Goal: Book appointment/travel/reservation

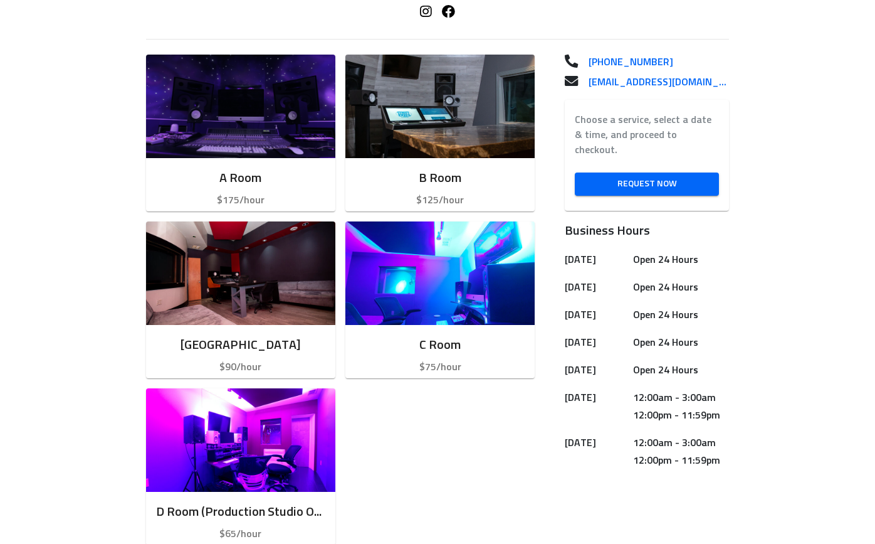
scroll to position [330, 0]
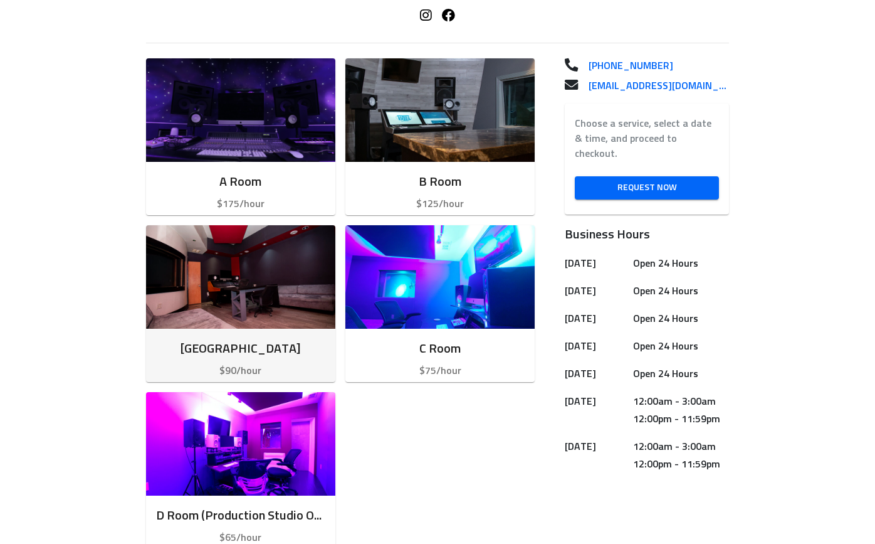
click at [183, 273] on img "button" at bounding box center [240, 276] width 189 height 103
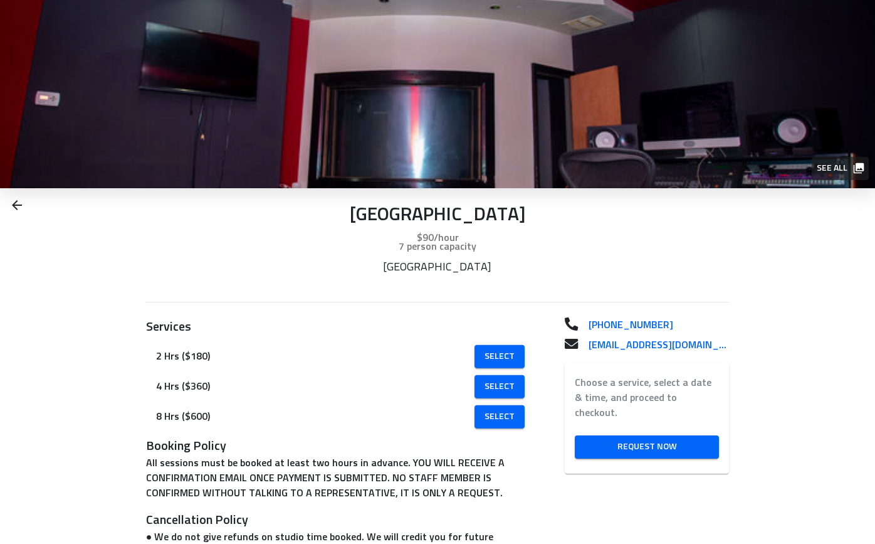
click at [838, 165] on span "See all" at bounding box center [840, 168] width 46 height 16
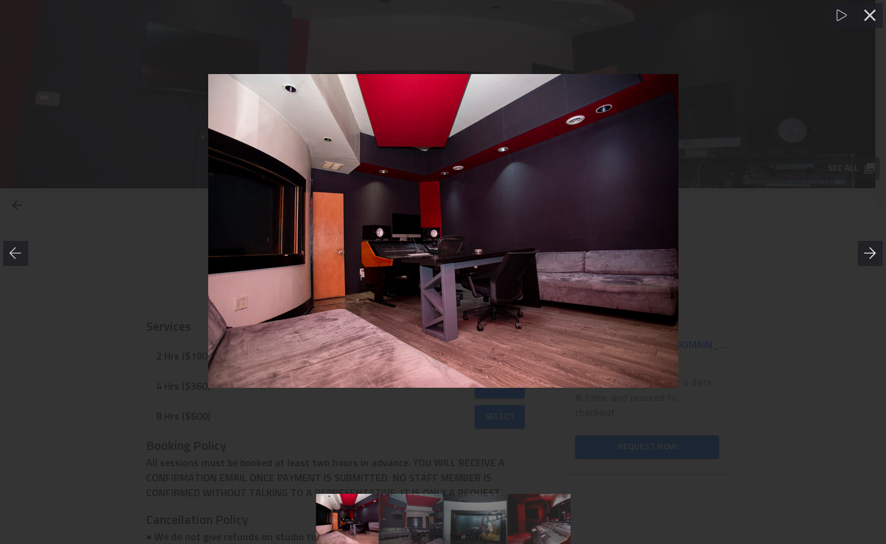
click at [868, 250] on icon at bounding box center [870, 253] width 13 height 13
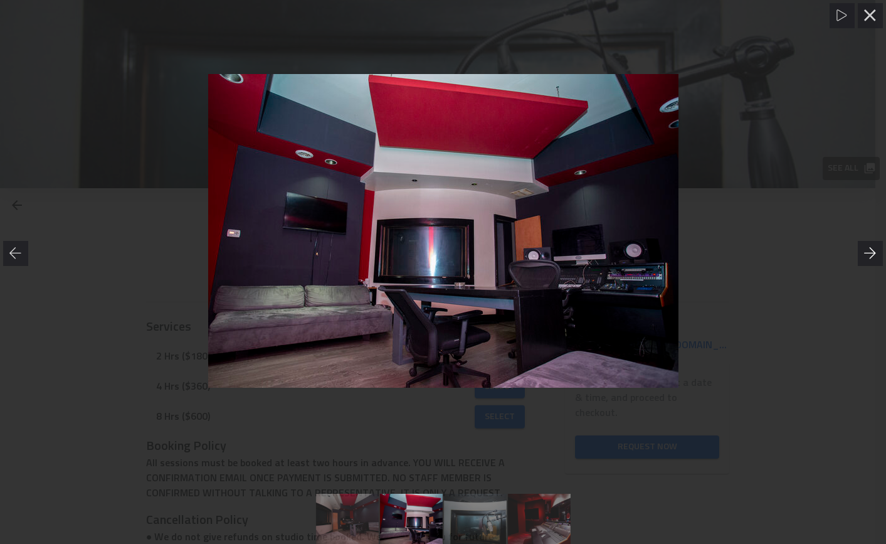
click at [871, 250] on icon at bounding box center [870, 252] width 12 height 11
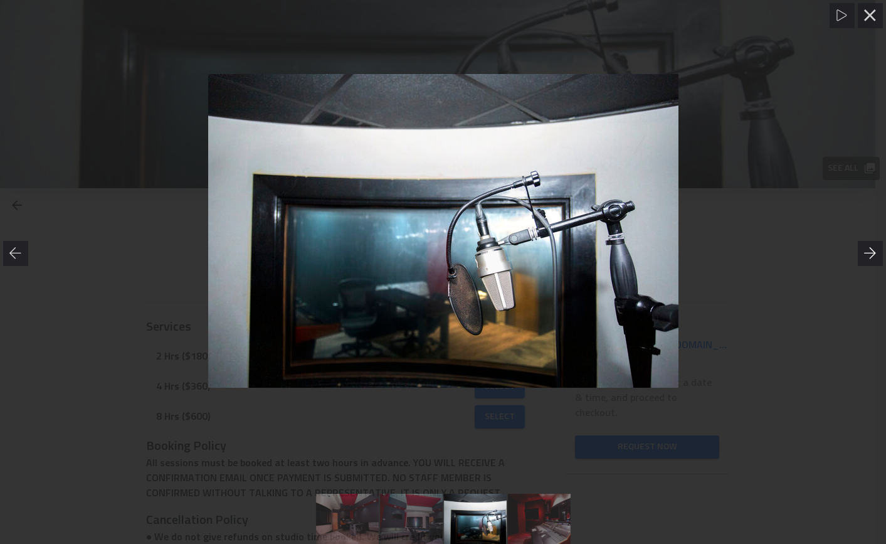
click at [871, 250] on icon at bounding box center [870, 253] width 13 height 13
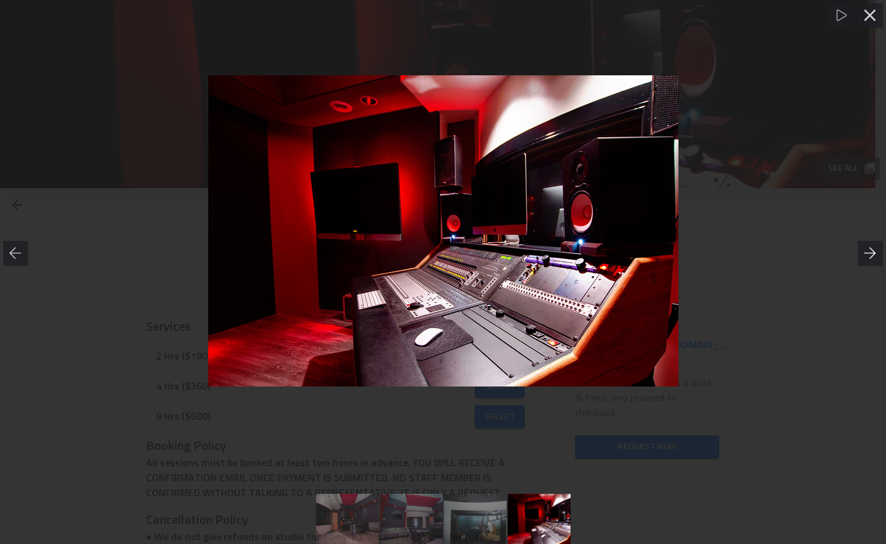
click at [871, 250] on icon at bounding box center [870, 253] width 13 height 13
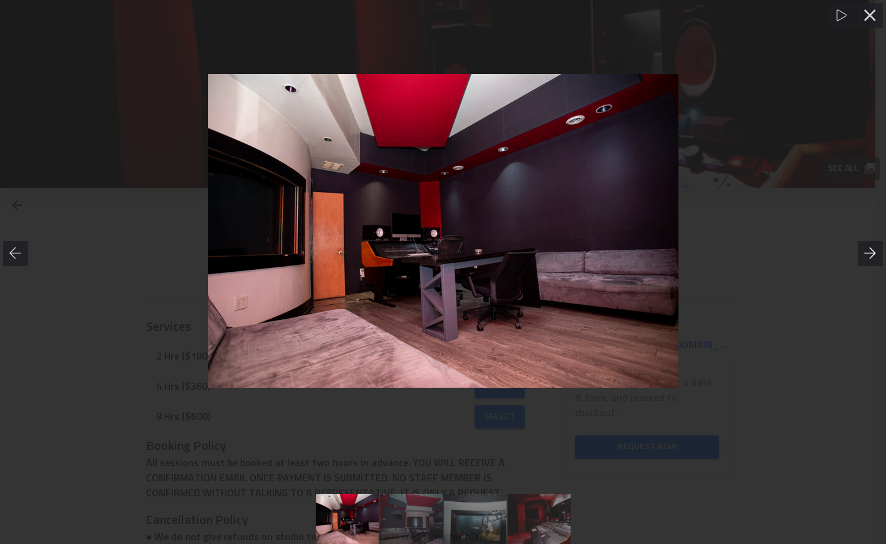
click at [871, 250] on icon at bounding box center [870, 253] width 13 height 13
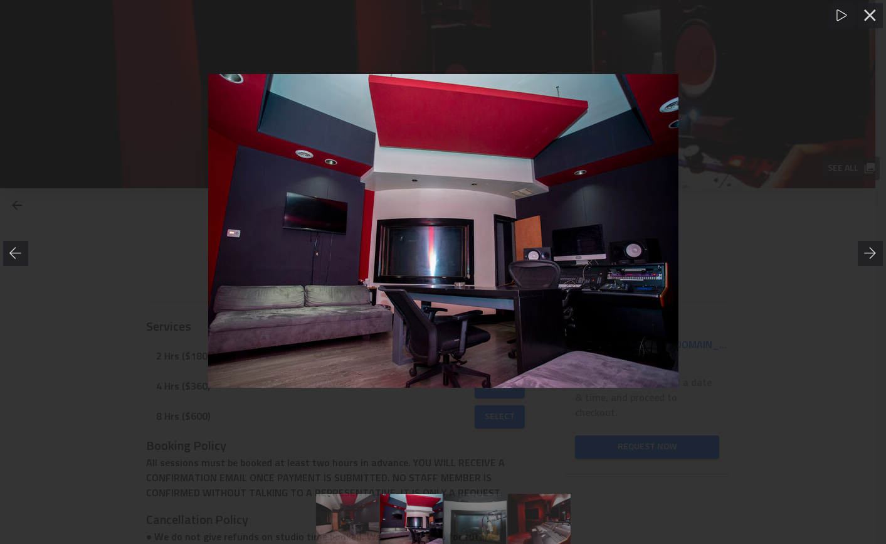
click at [844, 12] on icon at bounding box center [842, 15] width 13 height 13
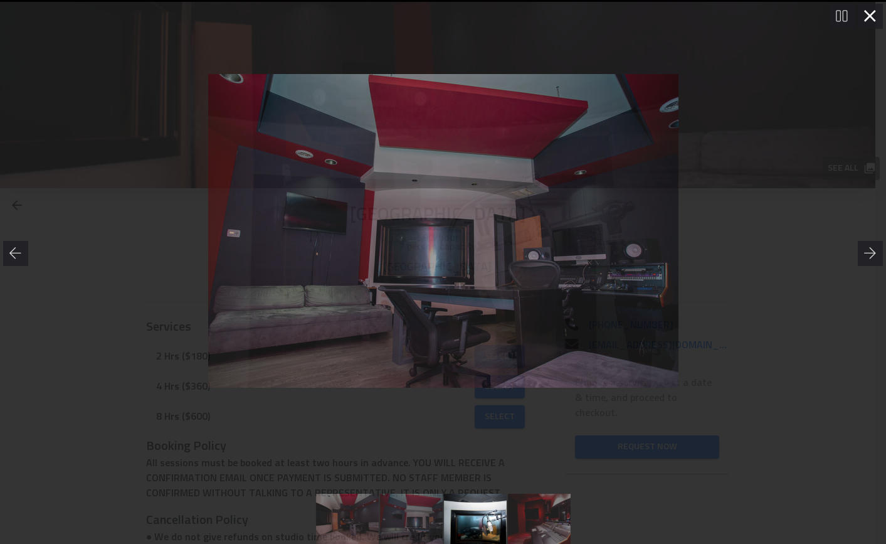
click at [867, 17] on icon at bounding box center [870, 16] width 13 height 13
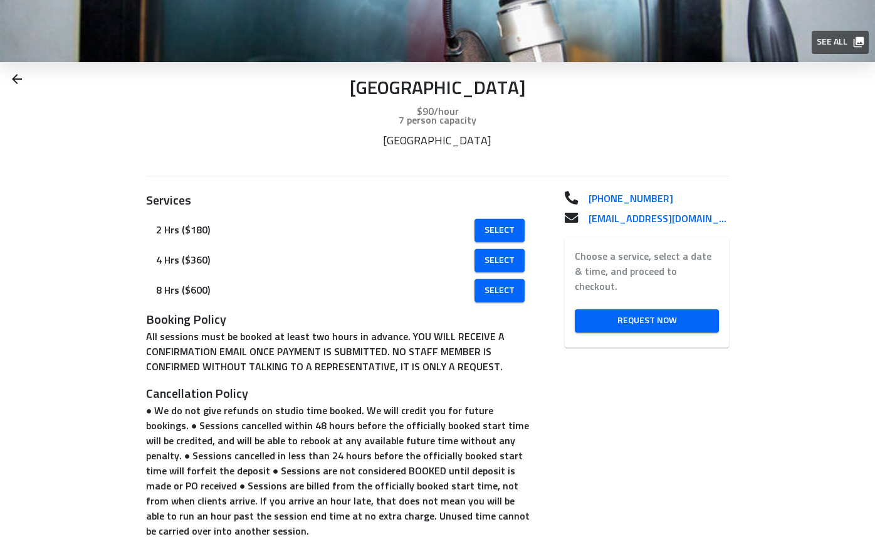
scroll to position [131, 0]
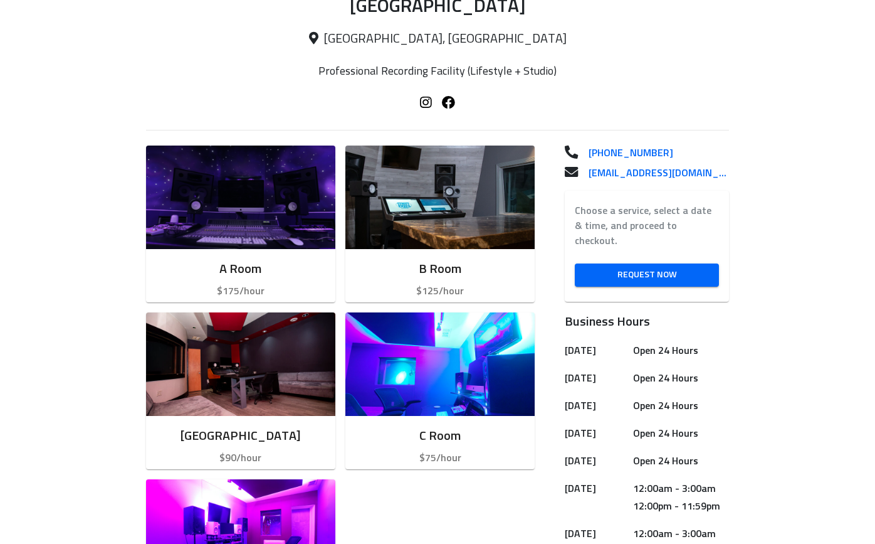
scroll to position [241, 0]
